Goal: Information Seeking & Learning: Learn about a topic

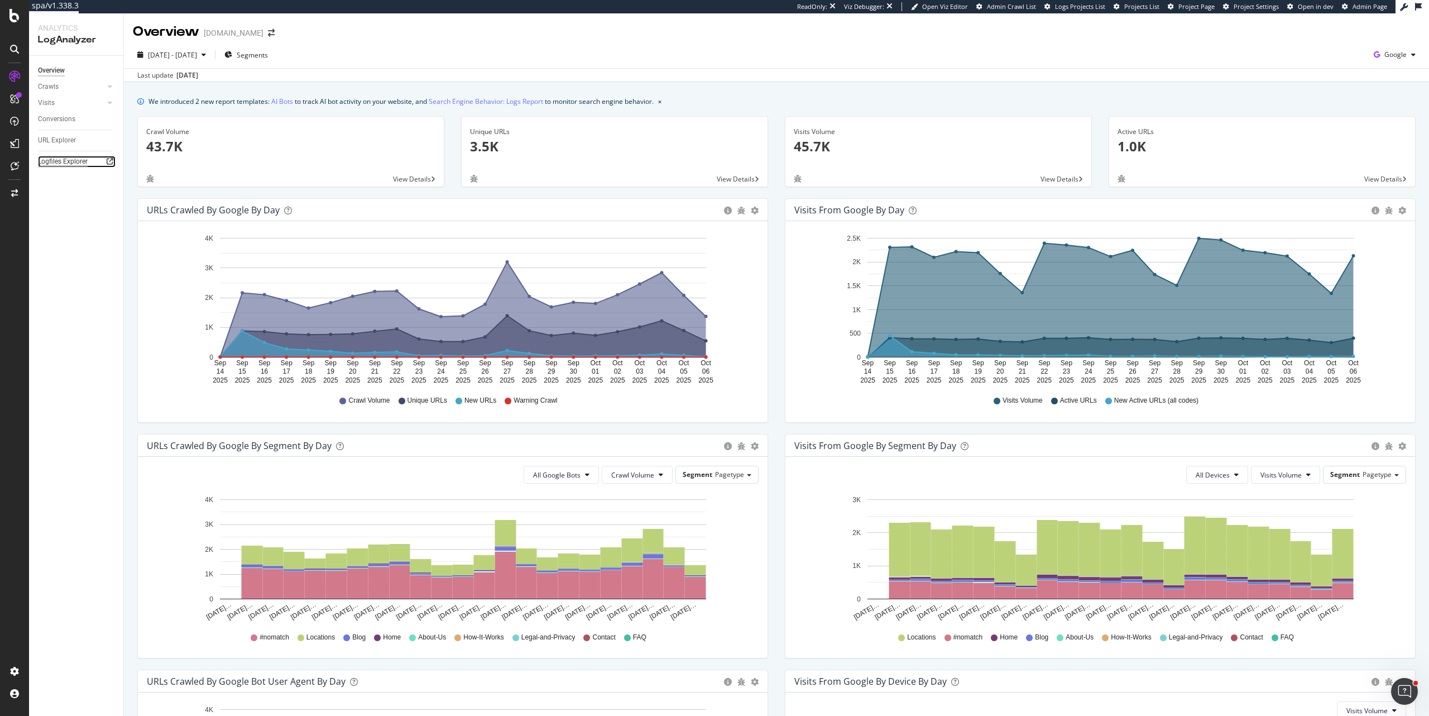
click at [73, 164] on div "Logfiles Explorer" at bounding box center [63, 162] width 50 height 12
click at [49, 140] on div "URL Explorer" at bounding box center [57, 141] width 38 height 12
